Goal: Find specific page/section: Find specific page/section

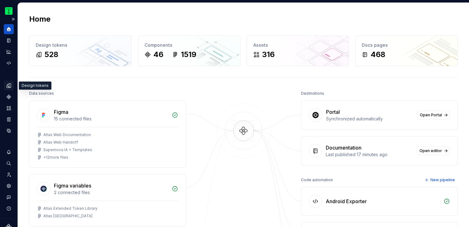
click at [8, 85] on icon "Design tokens" at bounding box center [9, 86] width 6 height 6
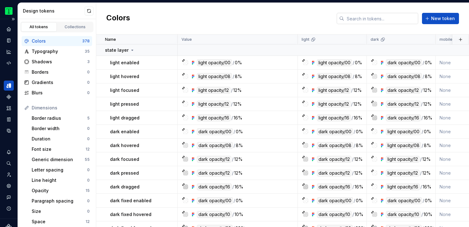
click at [367, 18] on input "text" at bounding box center [381, 18] width 74 height 11
paste input "HOTELS_HEAT_MAP_AVERAGE_FIXED"
type input "HOTELS_HEAT_MAP_AVERAGE_FIXED"
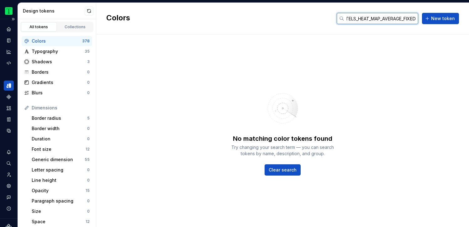
click at [367, 18] on input "HOTELS_HEAT_MAP_AVERAGE_FIXED" at bounding box center [381, 18] width 74 height 11
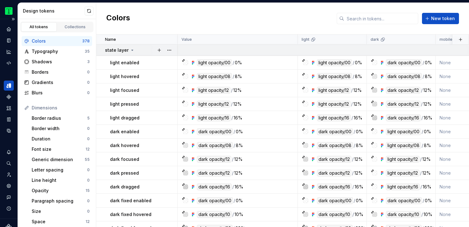
click at [132, 50] on icon at bounding box center [133, 50] width 2 height 1
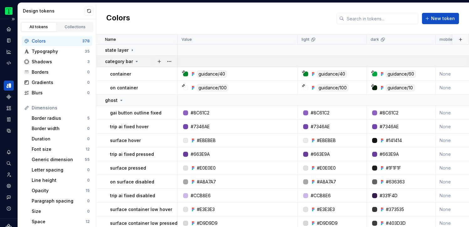
click at [134, 62] on icon at bounding box center [136, 61] width 5 height 5
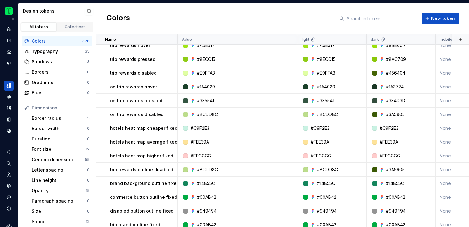
scroll to position [965, 0]
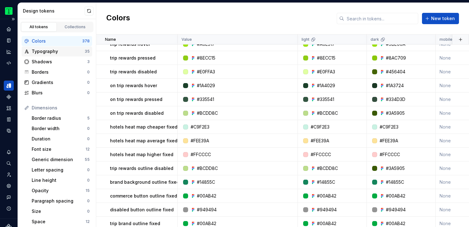
click at [57, 51] on div "Typography" at bounding box center [58, 51] width 53 height 6
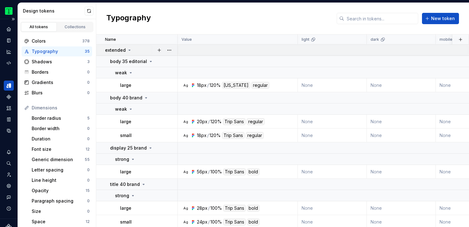
click at [127, 50] on icon at bounding box center [129, 50] width 5 height 5
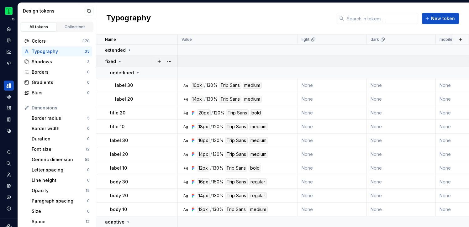
click at [119, 59] on icon at bounding box center [119, 61] width 5 height 5
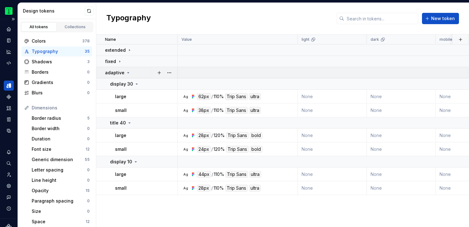
click at [126, 70] on icon at bounding box center [128, 72] width 5 height 5
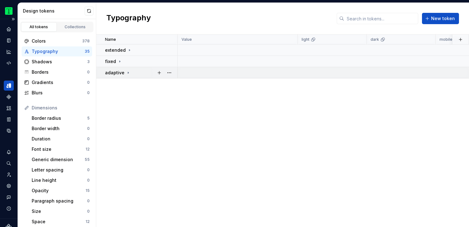
click at [126, 70] on icon at bounding box center [128, 72] width 5 height 5
